Goal: Check status: Check status

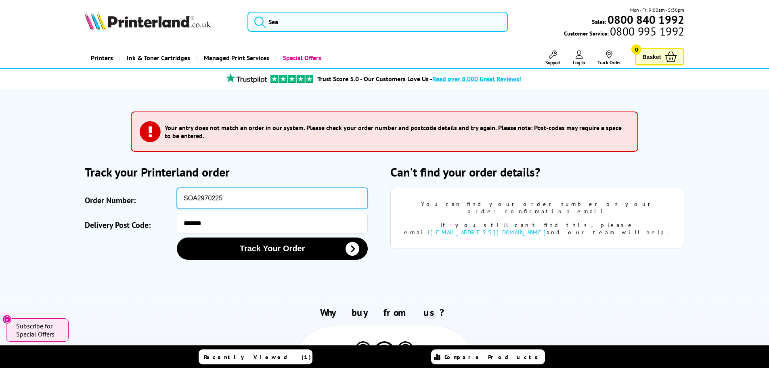
drag, startPoint x: 256, startPoint y: 199, endPoint x: 171, endPoint y: 194, distance: 85.4
click at [171, 194] on div "Order Number: SOA2970225" at bounding box center [232, 198] width 294 height 21
paste input "TINV486442"
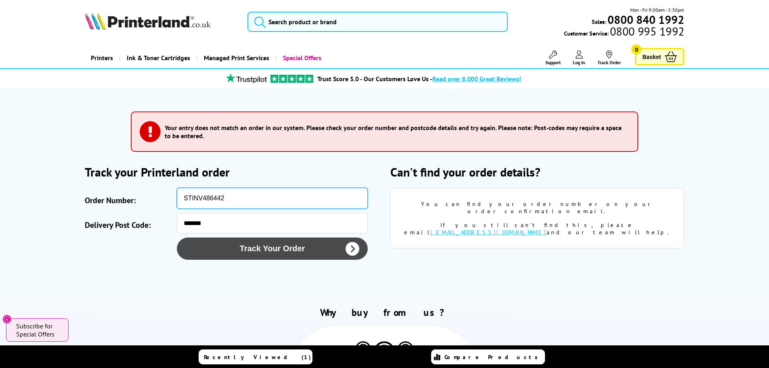
type input "STINV486442"
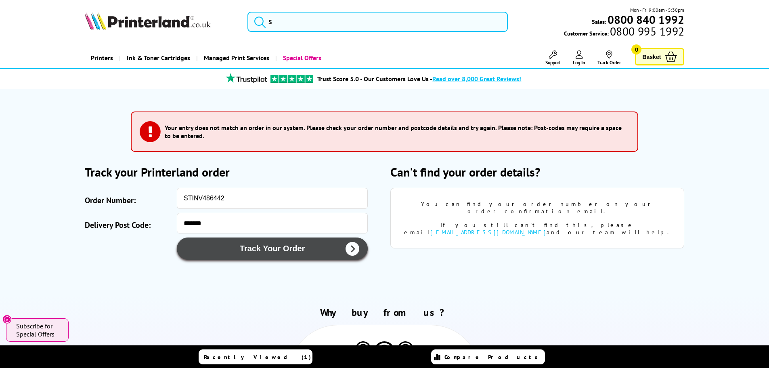
click at [258, 245] on button "Track Your Order" at bounding box center [272, 248] width 191 height 22
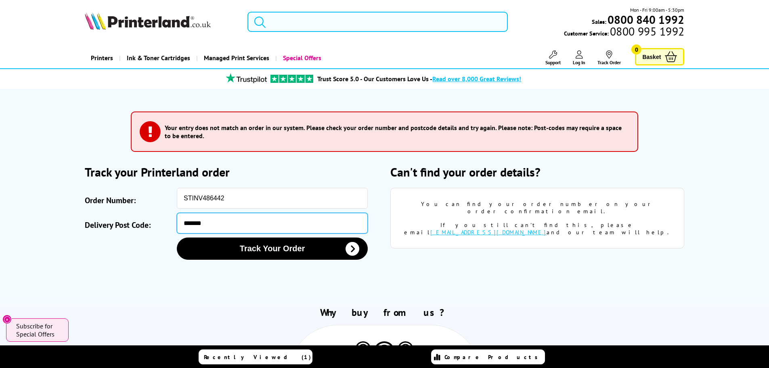
drag, startPoint x: 229, startPoint y: 224, endPoint x: 165, endPoint y: 222, distance: 64.2
click at [165, 222] on div "Delivery Post Code: *******" at bounding box center [232, 223] width 294 height 21
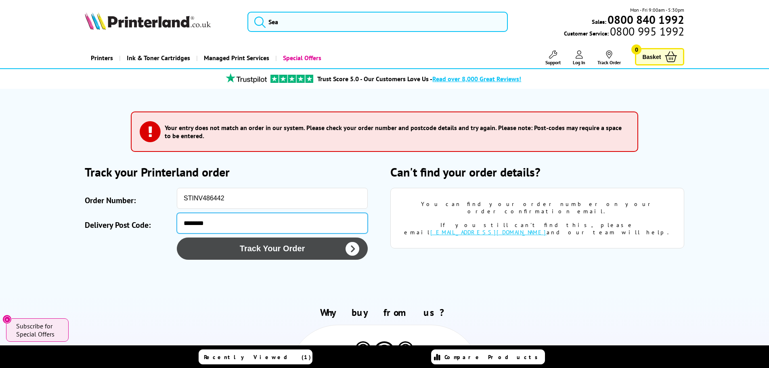
type input "********"
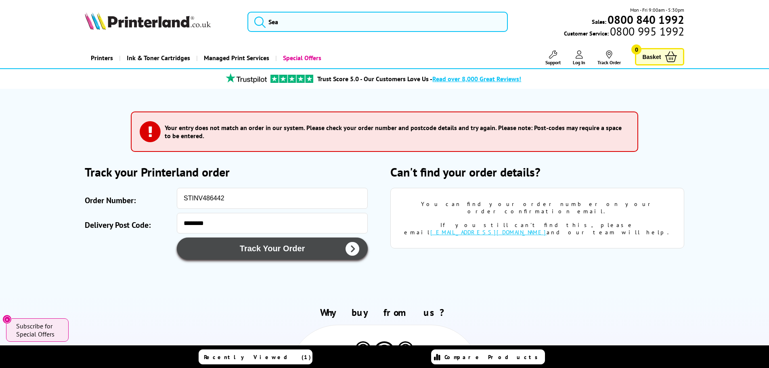
click at [280, 247] on button "Track Your Order" at bounding box center [272, 248] width 191 height 22
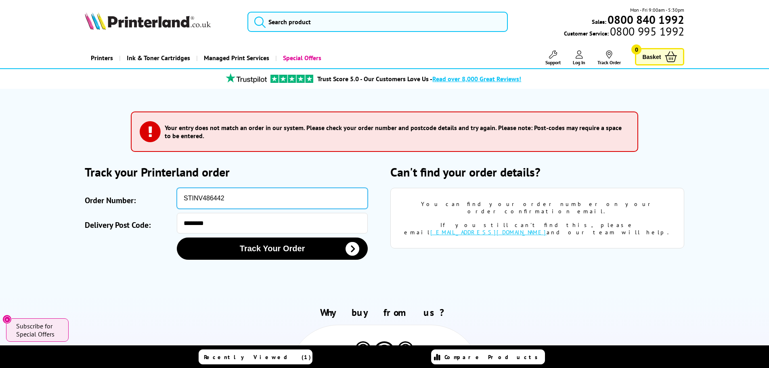
drag, startPoint x: 251, startPoint y: 197, endPoint x: 149, endPoint y: 204, distance: 103.2
click at [149, 204] on div "Order Number: STINV486442" at bounding box center [232, 198] width 294 height 21
paste input "OA2970225"
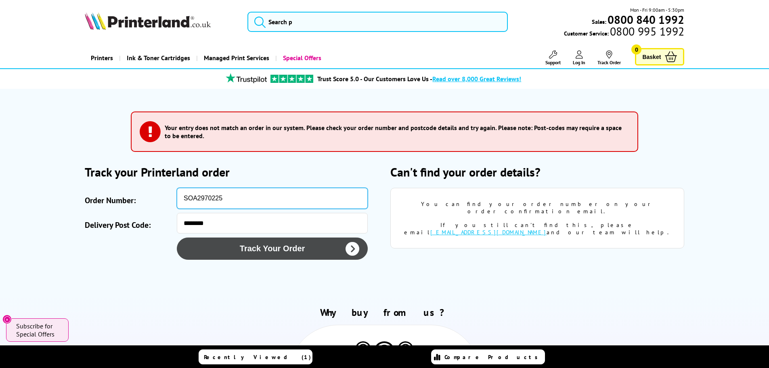
type input "SOA2970225"
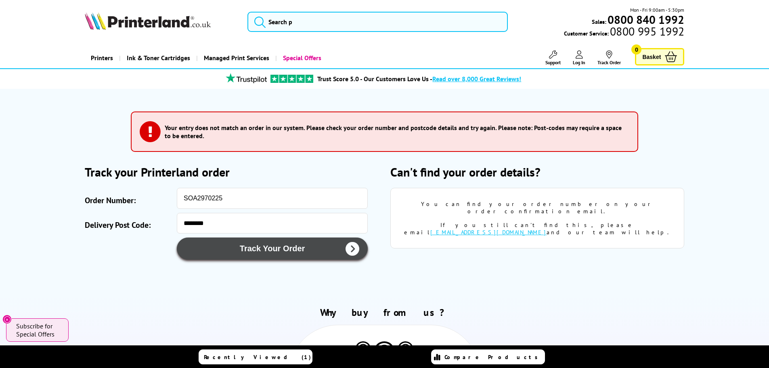
click at [261, 250] on button "Track Your Order" at bounding box center [272, 248] width 191 height 22
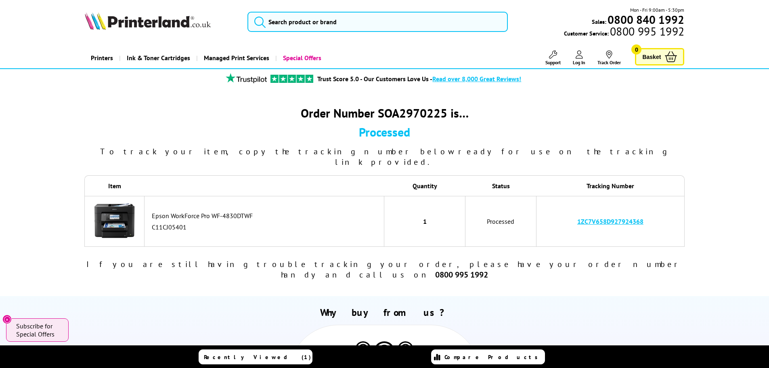
click at [614, 217] on link "1ZC7V658D927924368" at bounding box center [610, 221] width 66 height 8
drag, startPoint x: 647, startPoint y: 209, endPoint x: 578, endPoint y: 216, distance: 69.3
click at [578, 216] on td "1ZC7V658D927924368" at bounding box center [610, 221] width 148 height 51
copy link "1ZC7V658D927924368"
